Goal: Find specific page/section

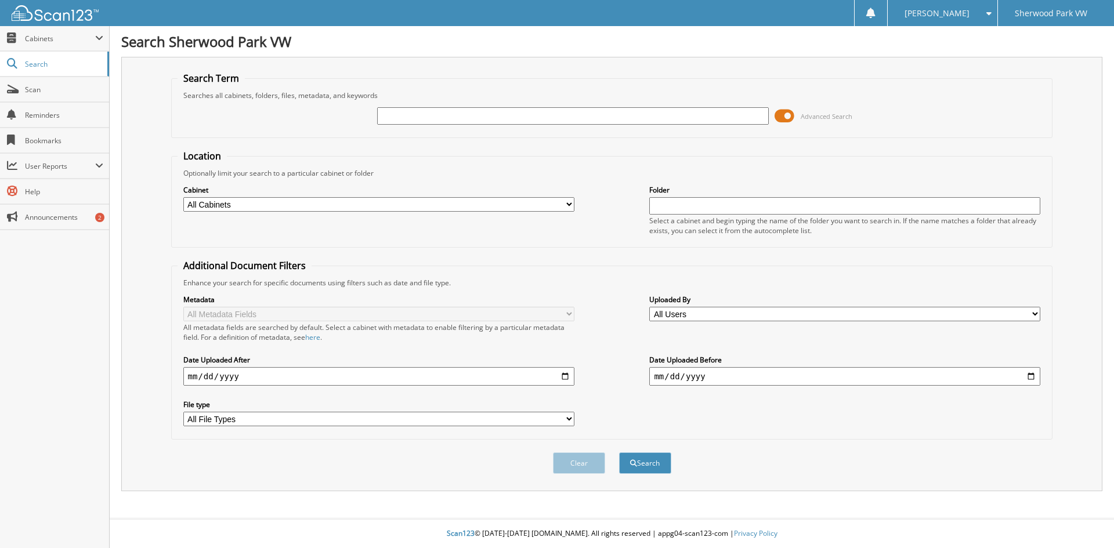
click at [505, 120] on input "text" at bounding box center [572, 115] width 391 height 17
click at [418, 114] on input "text" at bounding box center [572, 115] width 391 height 17
type input "10109"
click at [619, 453] on button "Search" at bounding box center [645, 463] width 52 height 21
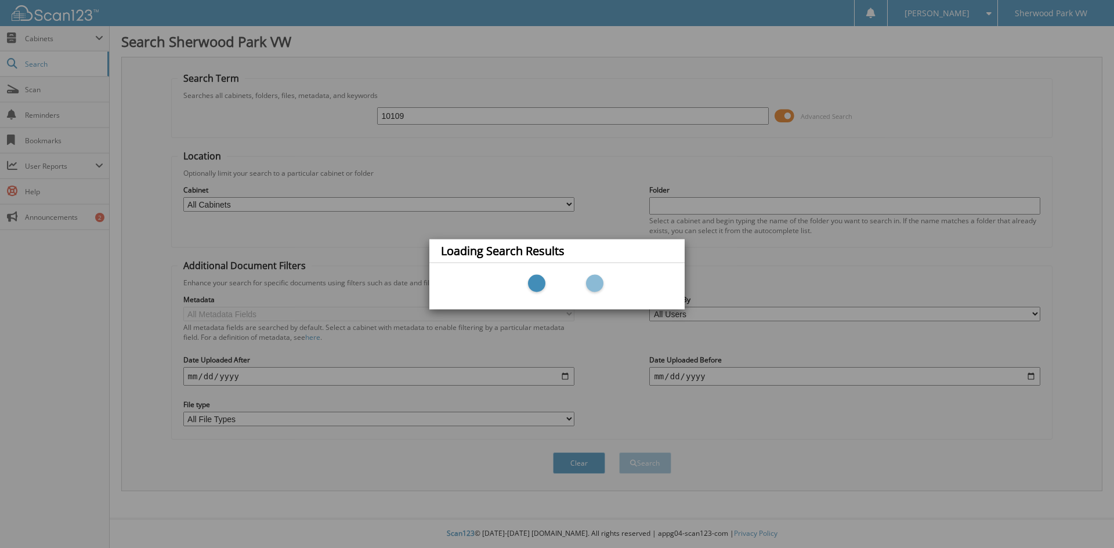
click at [467, 155] on div "Loading Search Results" at bounding box center [557, 274] width 1114 height 548
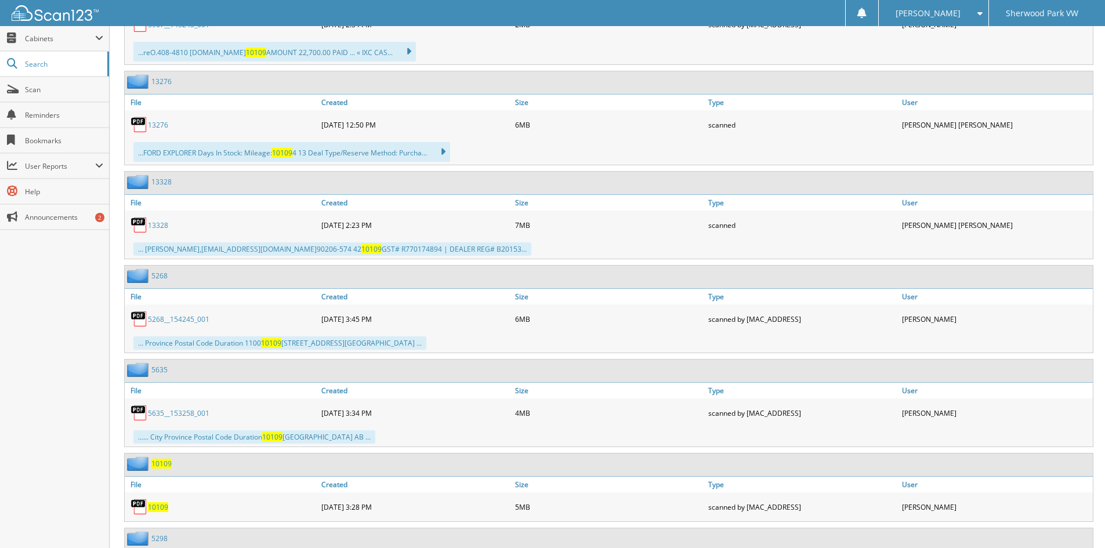
scroll to position [928, 0]
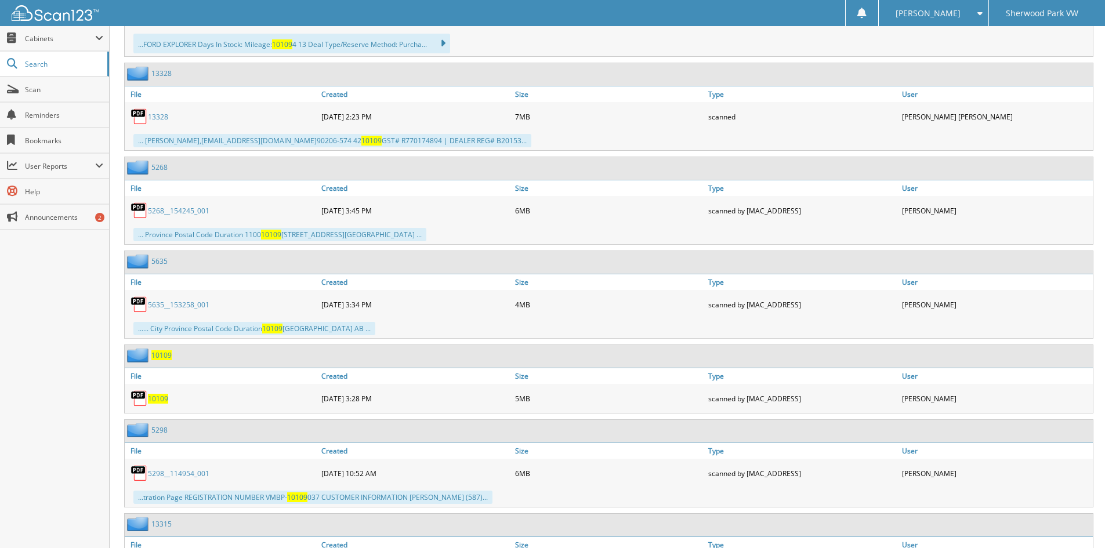
click at [161, 398] on span "10109" at bounding box center [158, 399] width 20 height 10
